Goal: Information Seeking & Learning: Learn about a topic

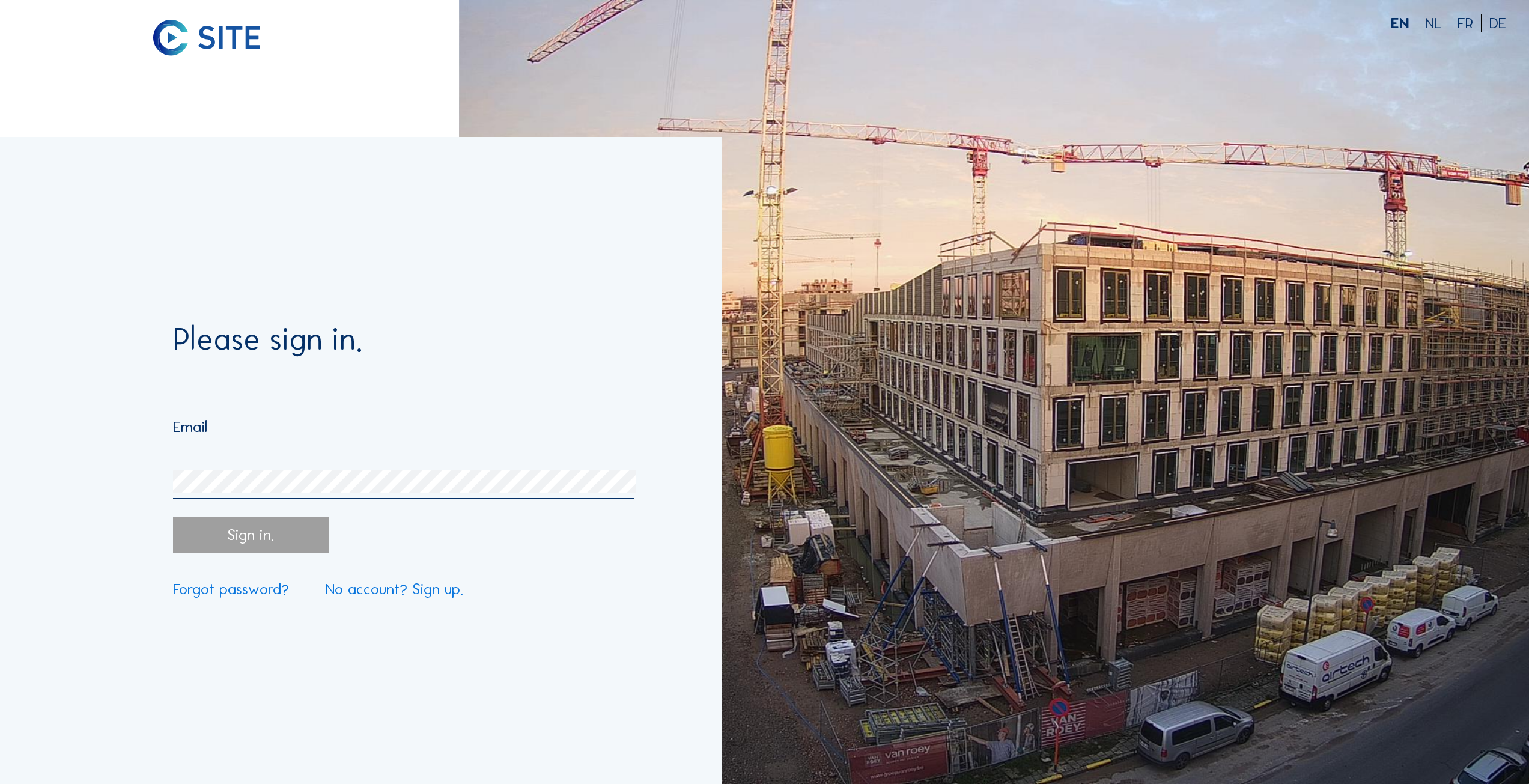
click at [0, 783] on nordpass-portal at bounding box center [0, 784] width 0 height 0
type input "[PERSON_NAME][EMAIL_ADDRESS][DOMAIN_NAME]"
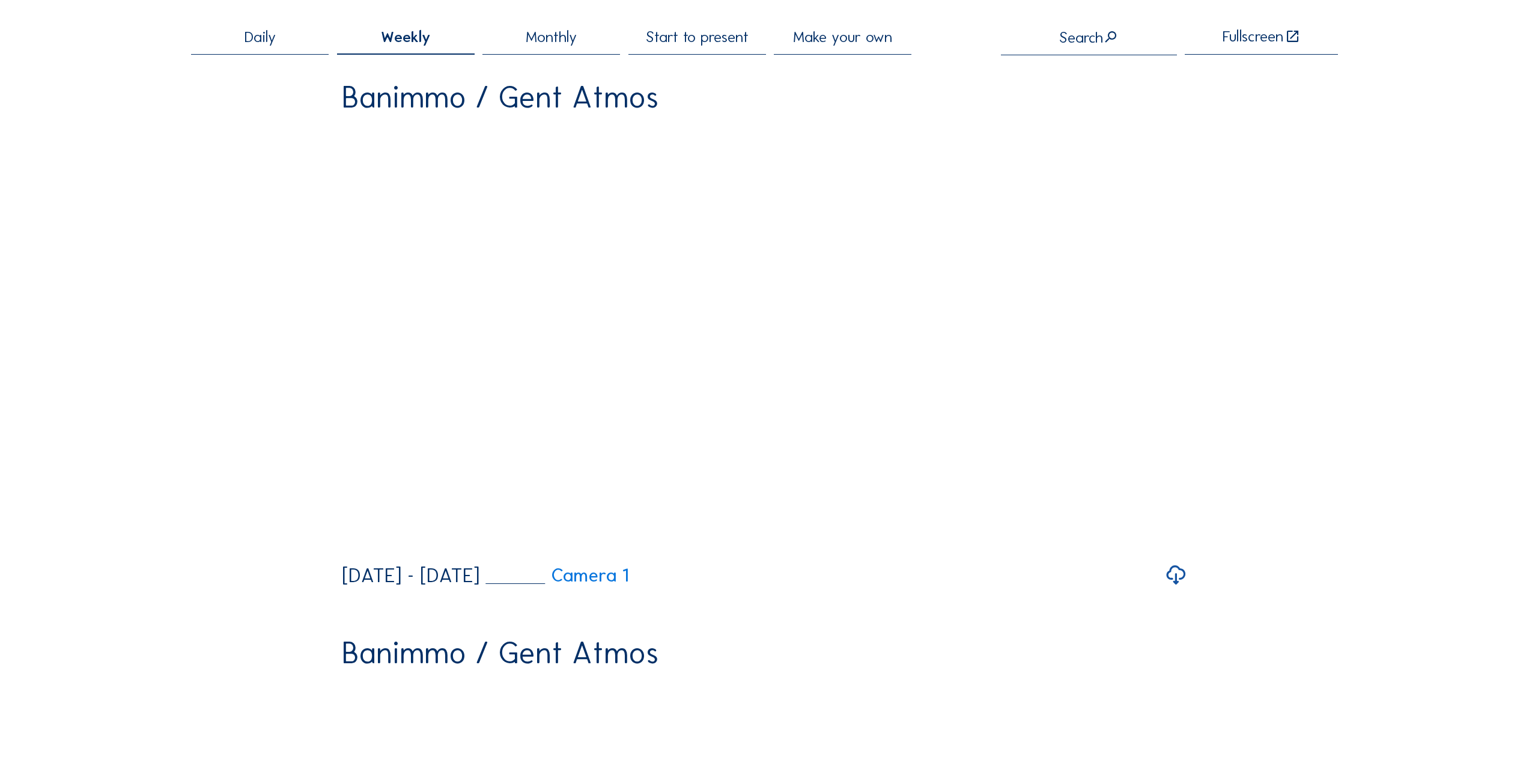
scroll to position [120, 0]
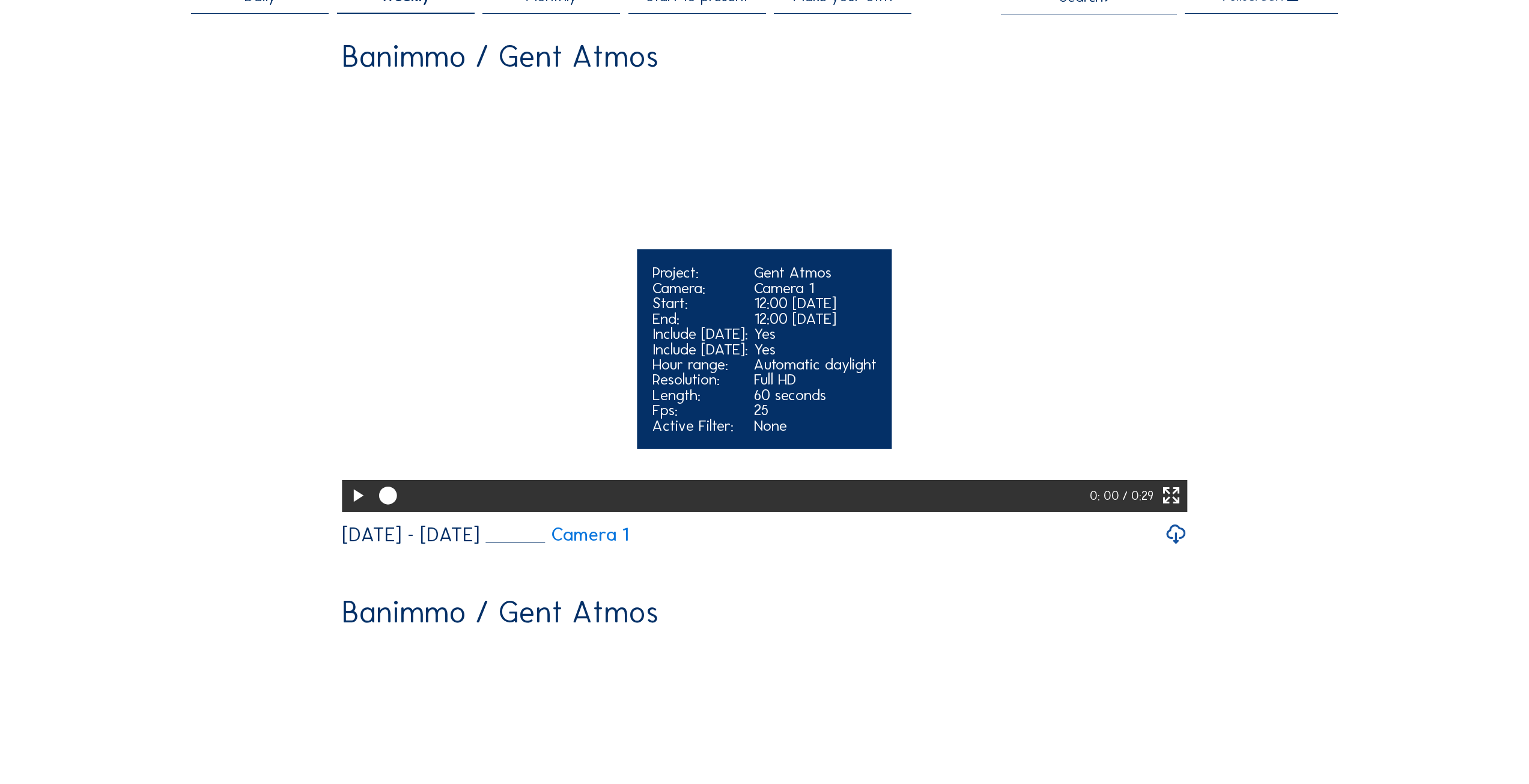
click at [350, 509] on icon at bounding box center [358, 495] width 22 height 26
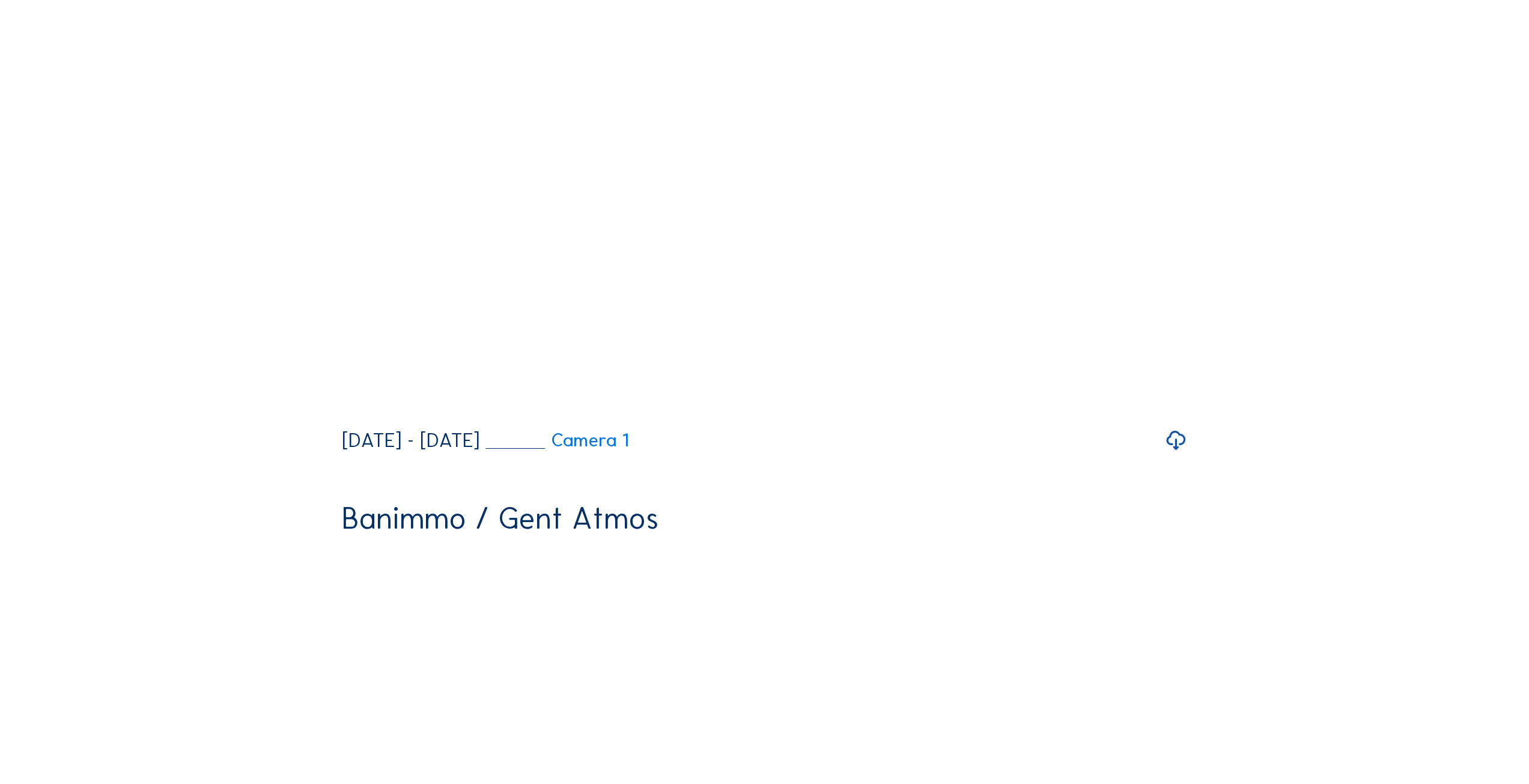
scroll to position [3545, 0]
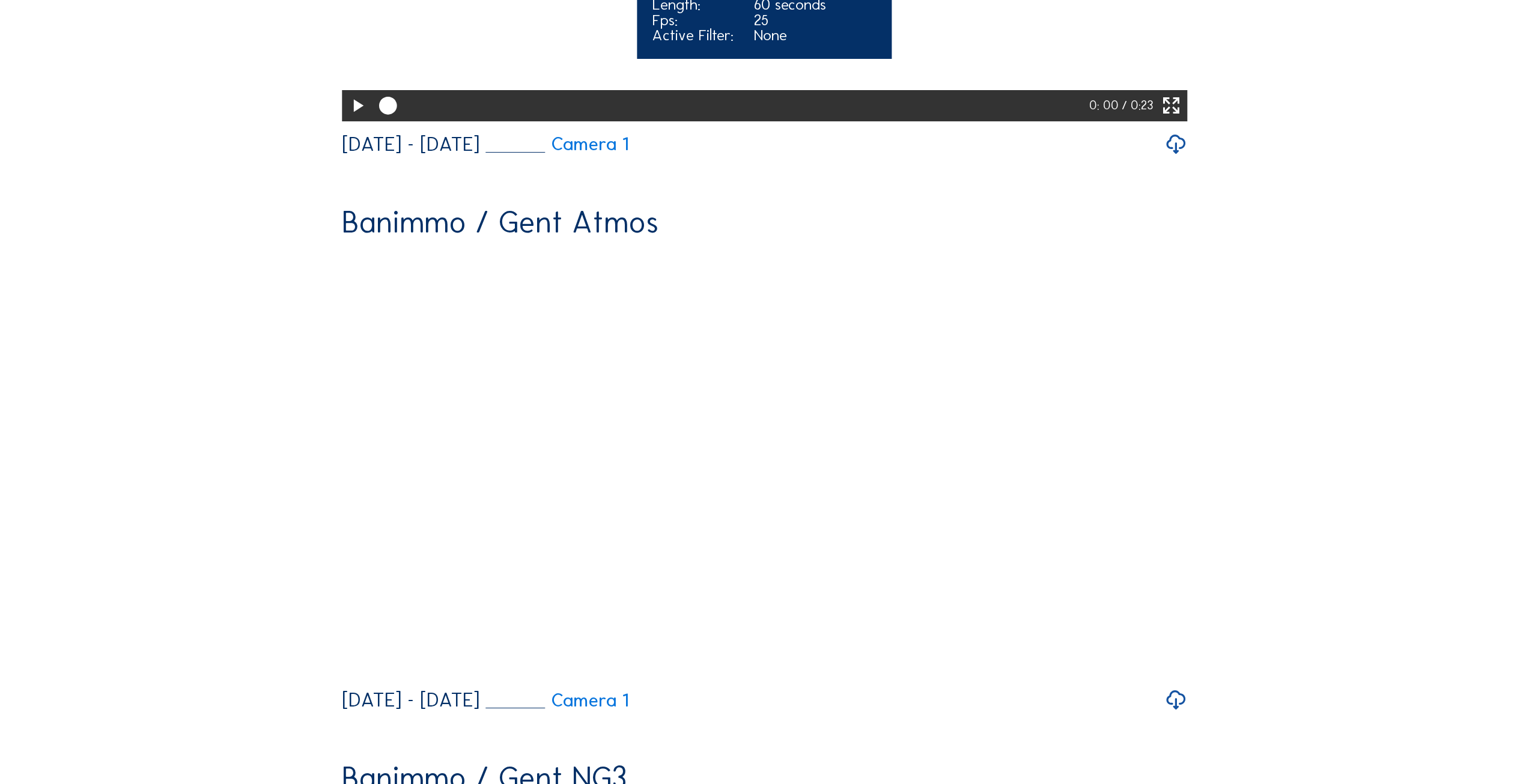
click at [351, 119] on icon at bounding box center [358, 105] width 22 height 26
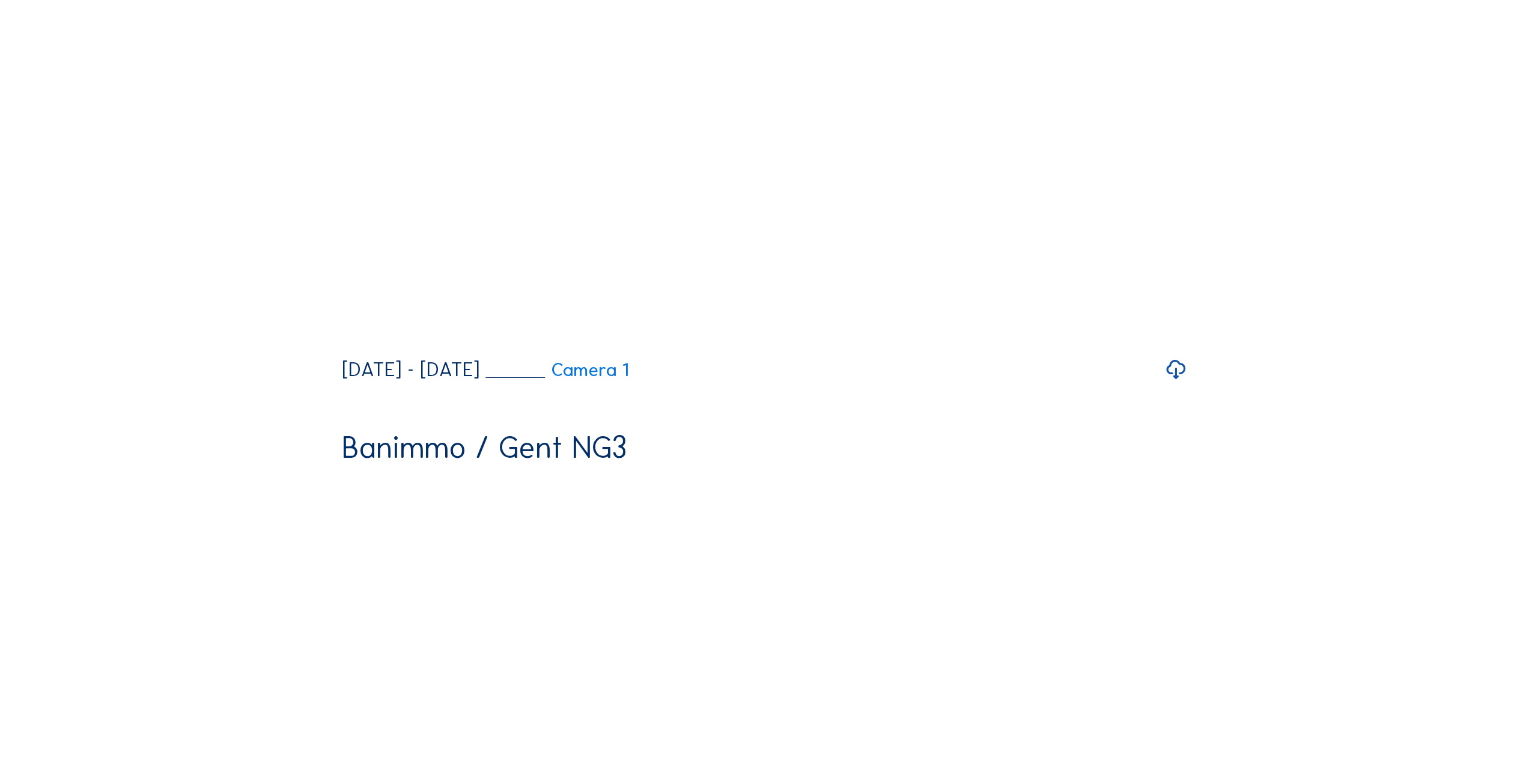
scroll to position [5647, 0]
